Goal: Check status

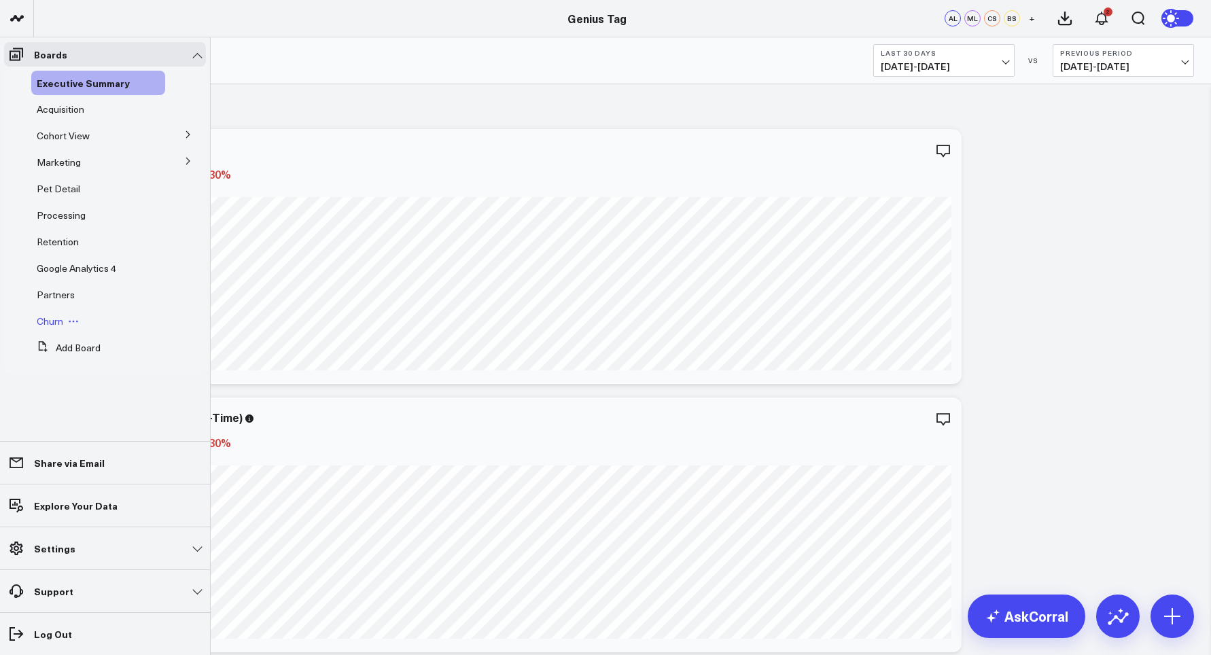
click at [49, 321] on span "Churn" at bounding box center [50, 321] width 27 height 13
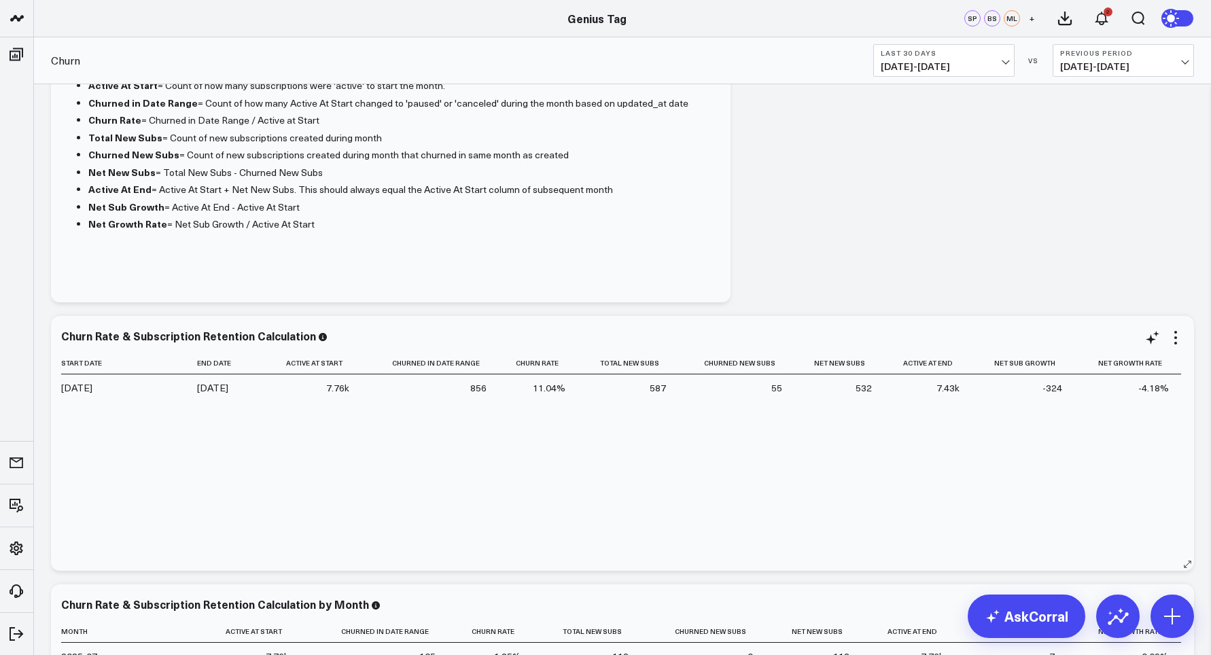
scroll to position [98, 0]
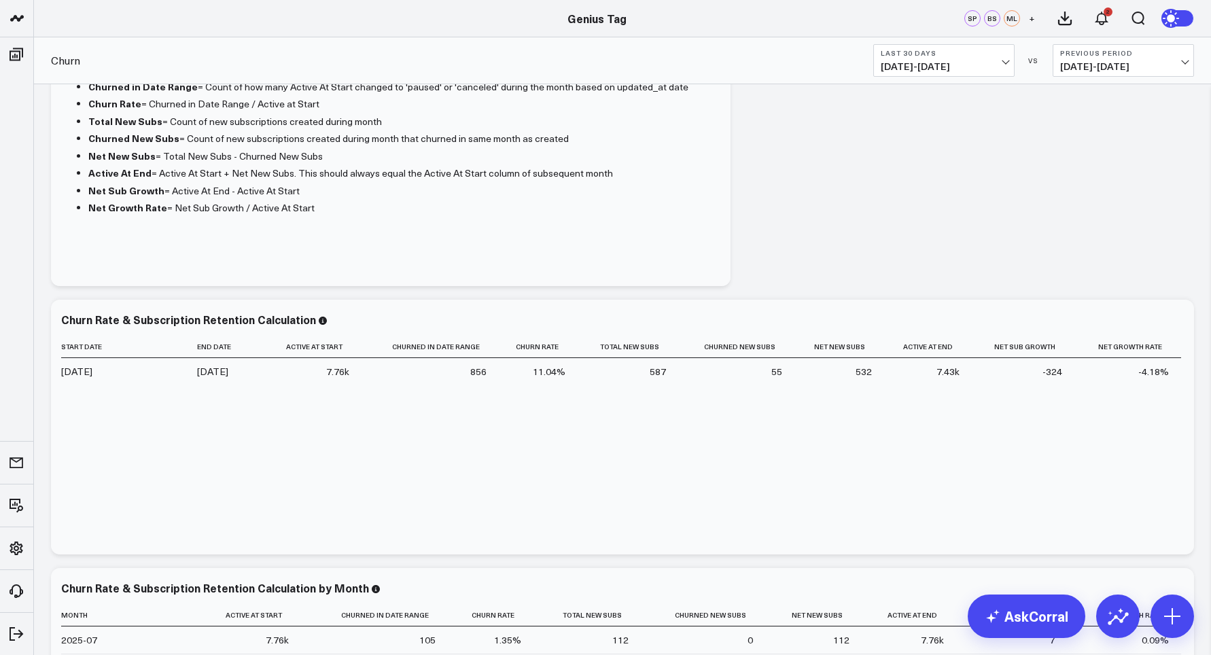
click at [934, 62] on span "[DATE] - [DATE]" at bounding box center [944, 66] width 126 height 11
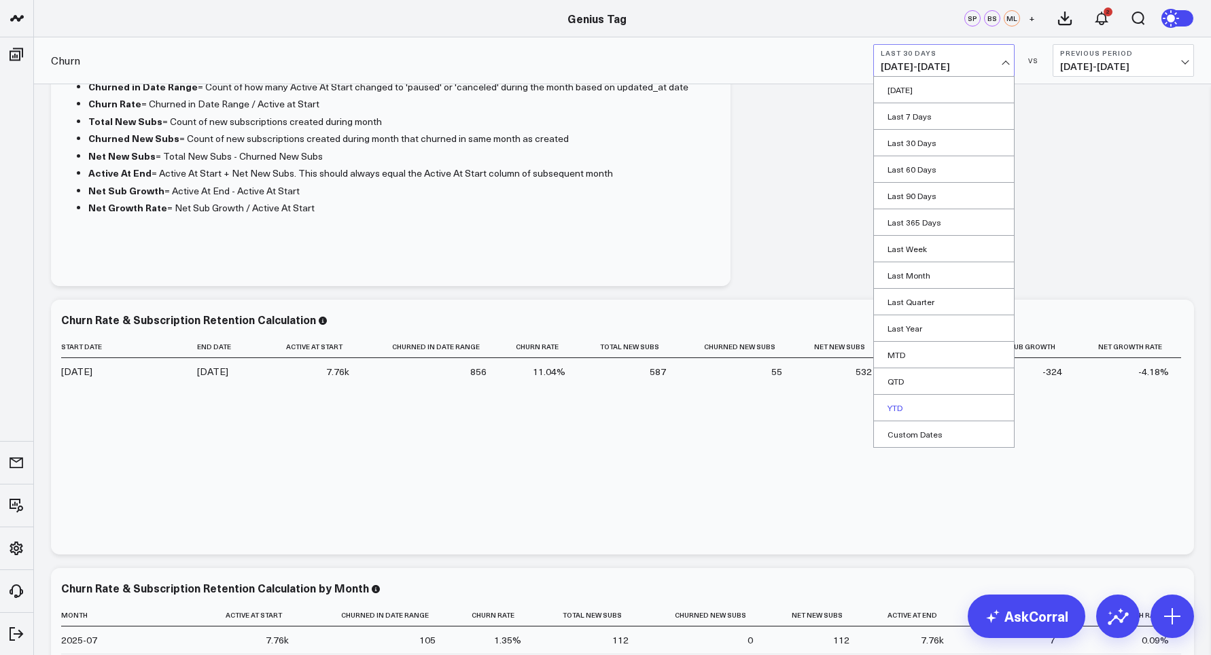
click at [933, 406] on link "YTD" at bounding box center [944, 408] width 140 height 26
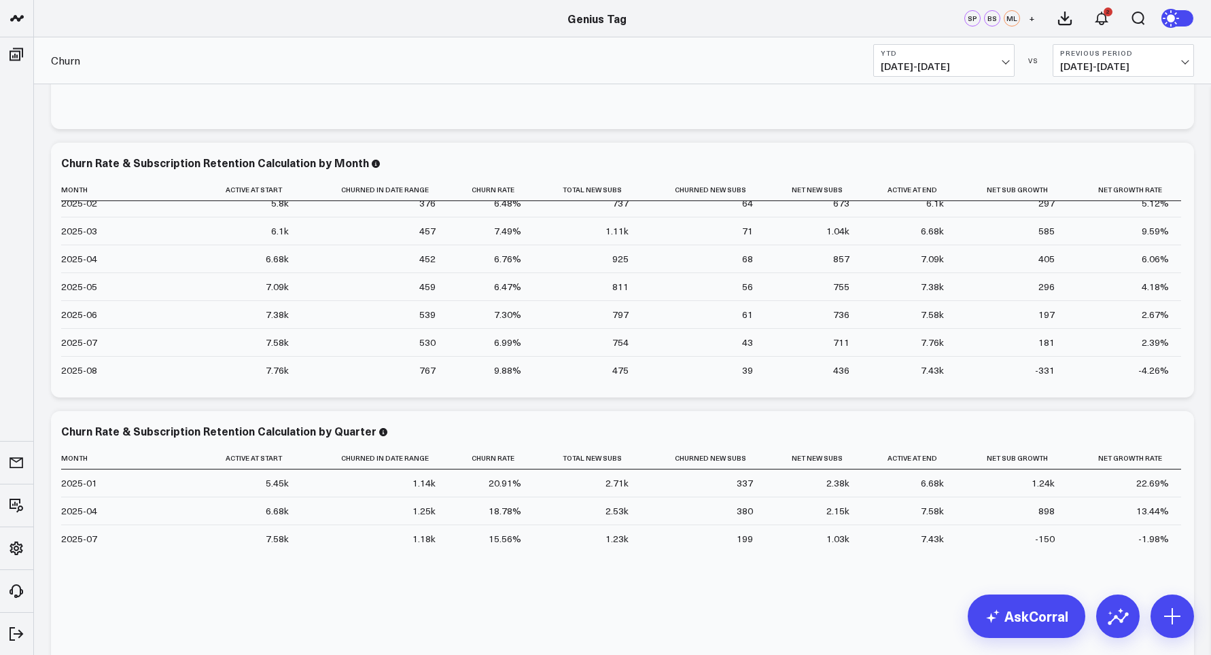
scroll to position [522, 0]
click at [1095, 57] on b "Previous Period" at bounding box center [1123, 53] width 126 height 8
click at [1093, 166] on link "No Comparison" at bounding box center [1123, 169] width 140 height 26
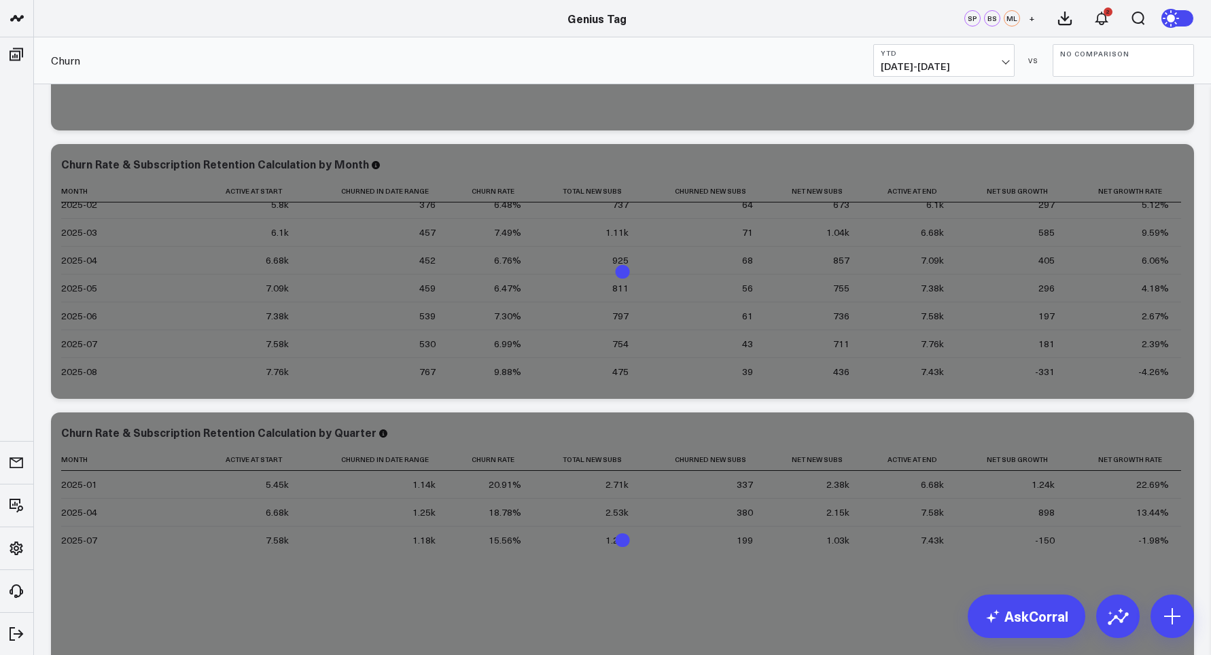
click at [935, 68] on span "[DATE] - [DATE]" at bounding box center [944, 66] width 126 height 11
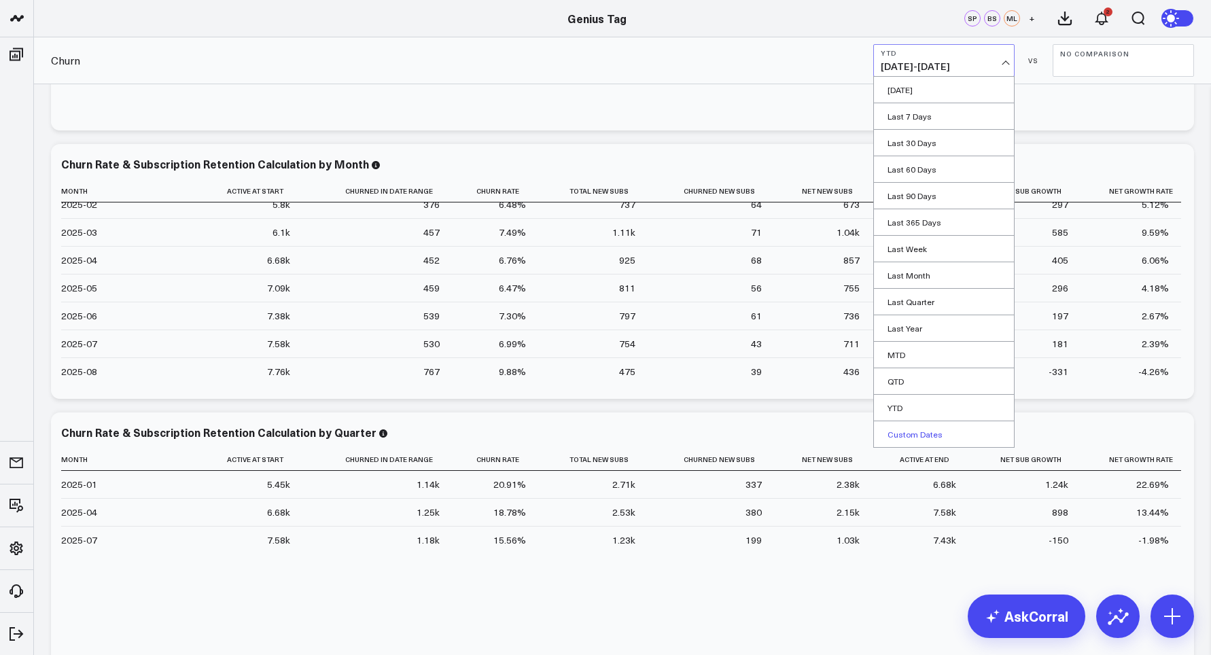
click at [917, 437] on link "Custom Dates" at bounding box center [944, 434] width 140 height 26
select select "7"
select select "2025"
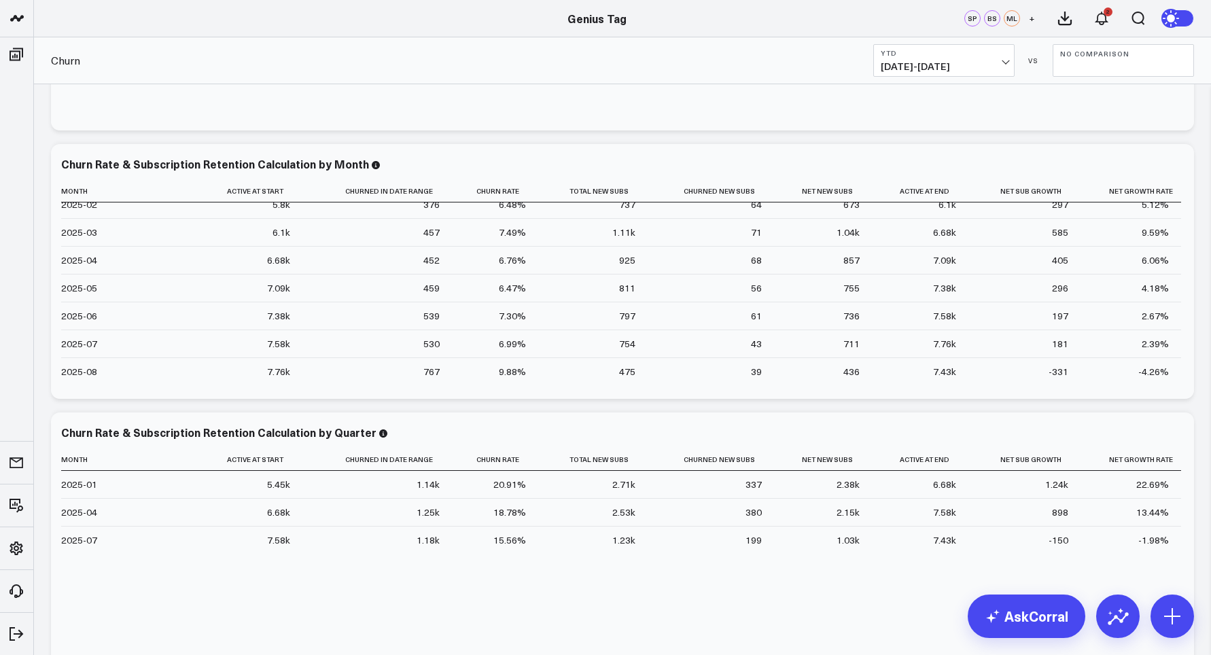
click at [900, 65] on span "[DATE] - [DATE]" at bounding box center [944, 66] width 126 height 11
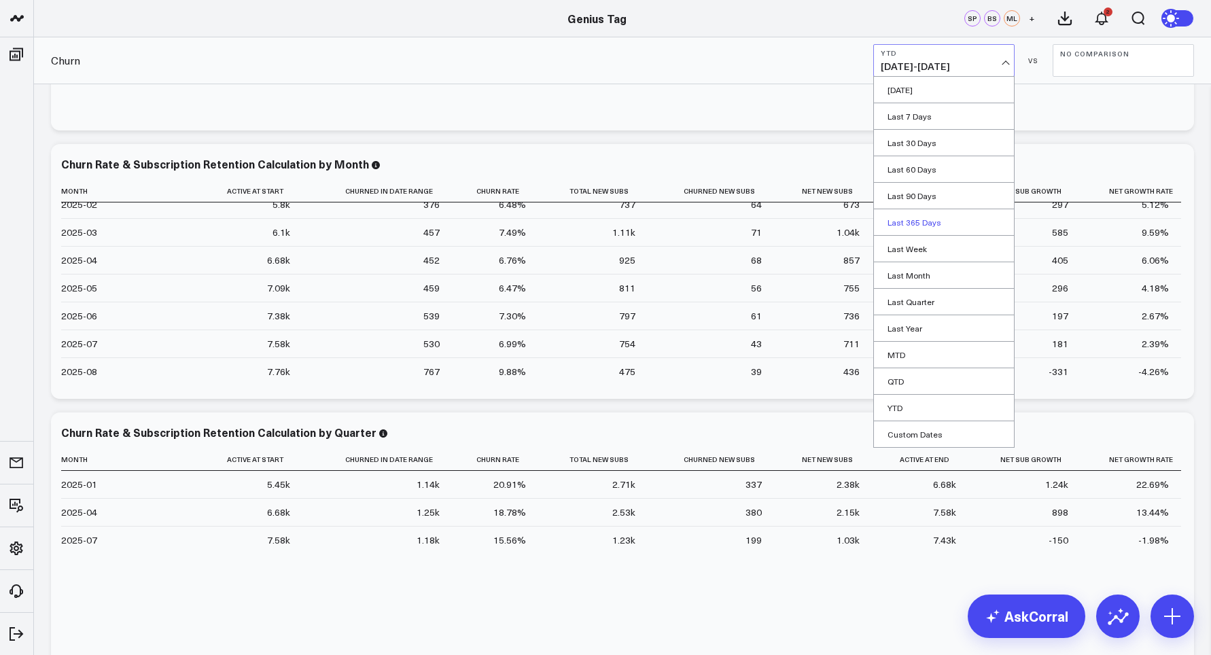
click at [947, 218] on link "Last 365 Days" at bounding box center [944, 222] width 140 height 26
